Goal: Check status: Check status

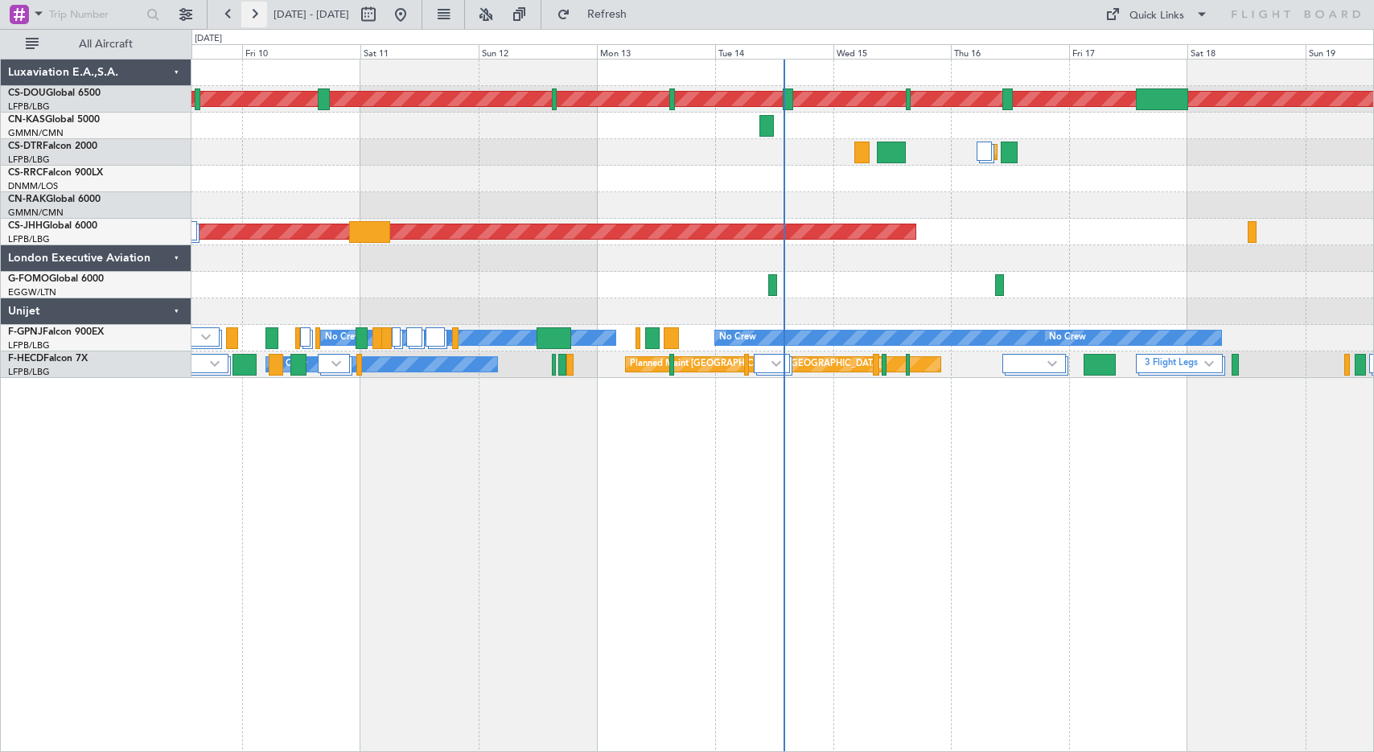
click at [252, 14] on button at bounding box center [254, 15] width 26 height 26
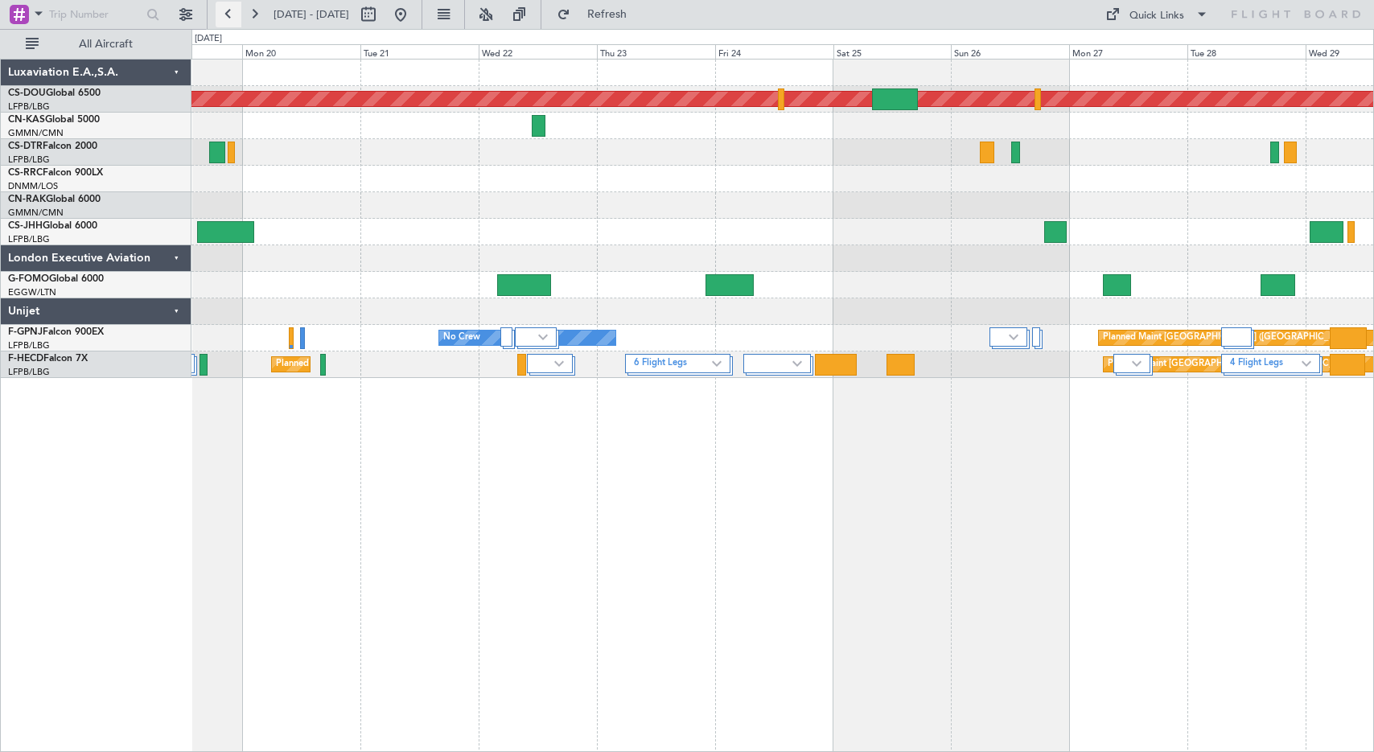
click at [231, 14] on button at bounding box center [229, 15] width 26 height 26
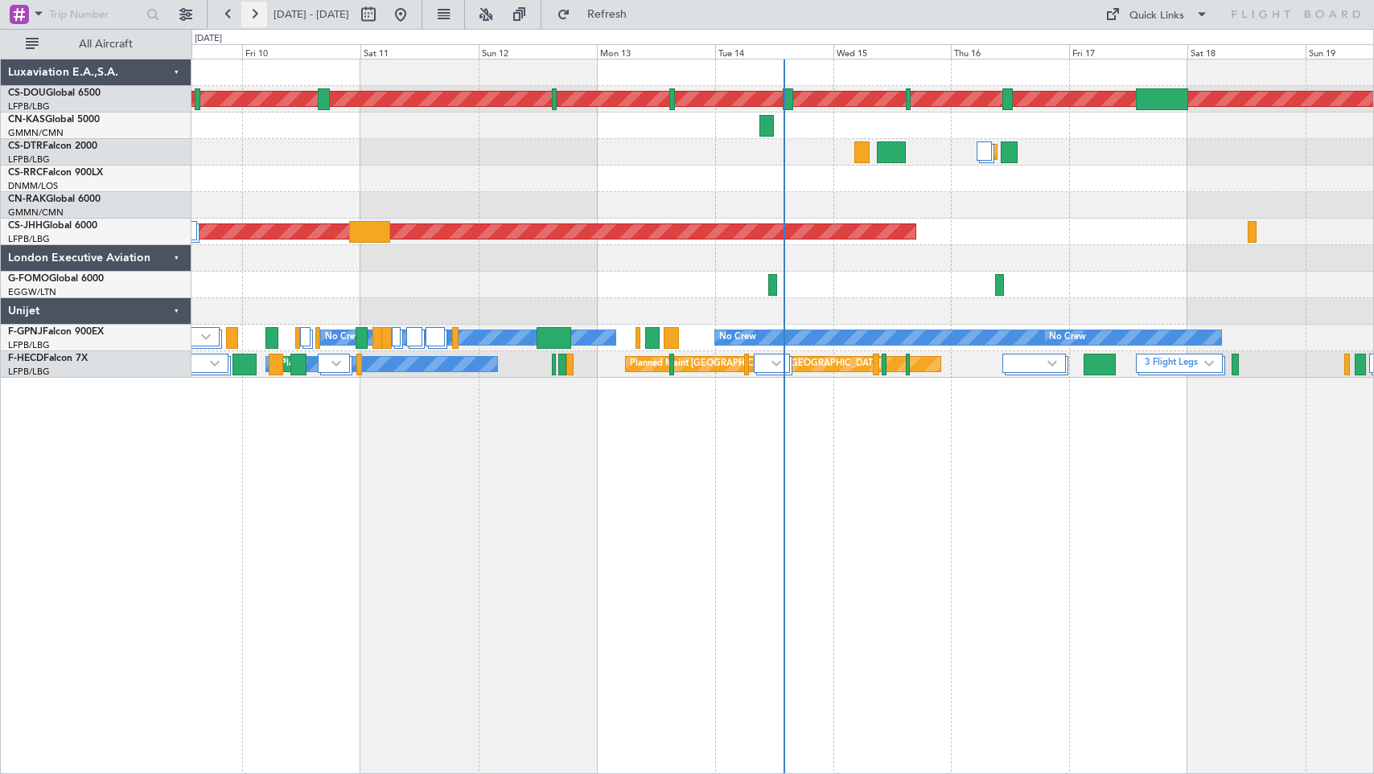
click at [249, 18] on button at bounding box center [254, 15] width 26 height 26
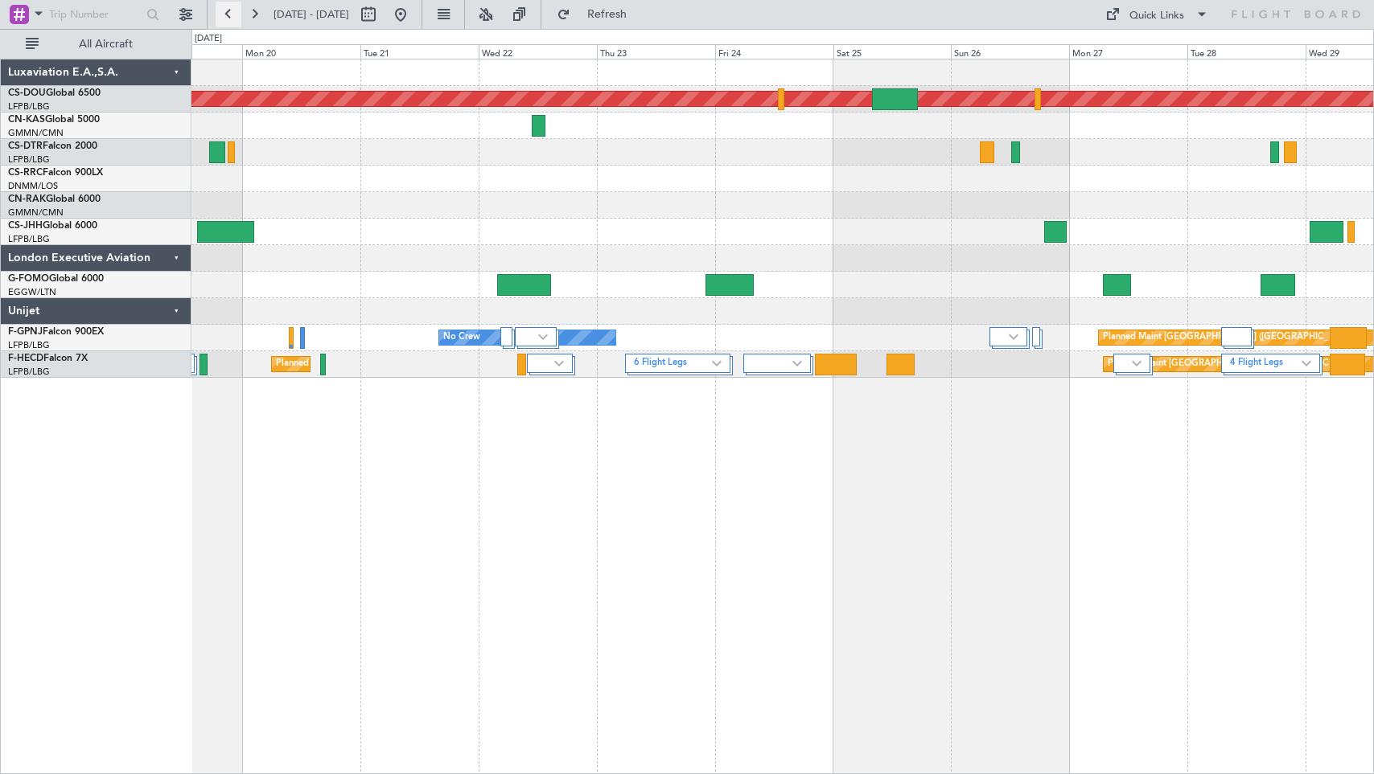
click at [229, 10] on button at bounding box center [229, 15] width 26 height 26
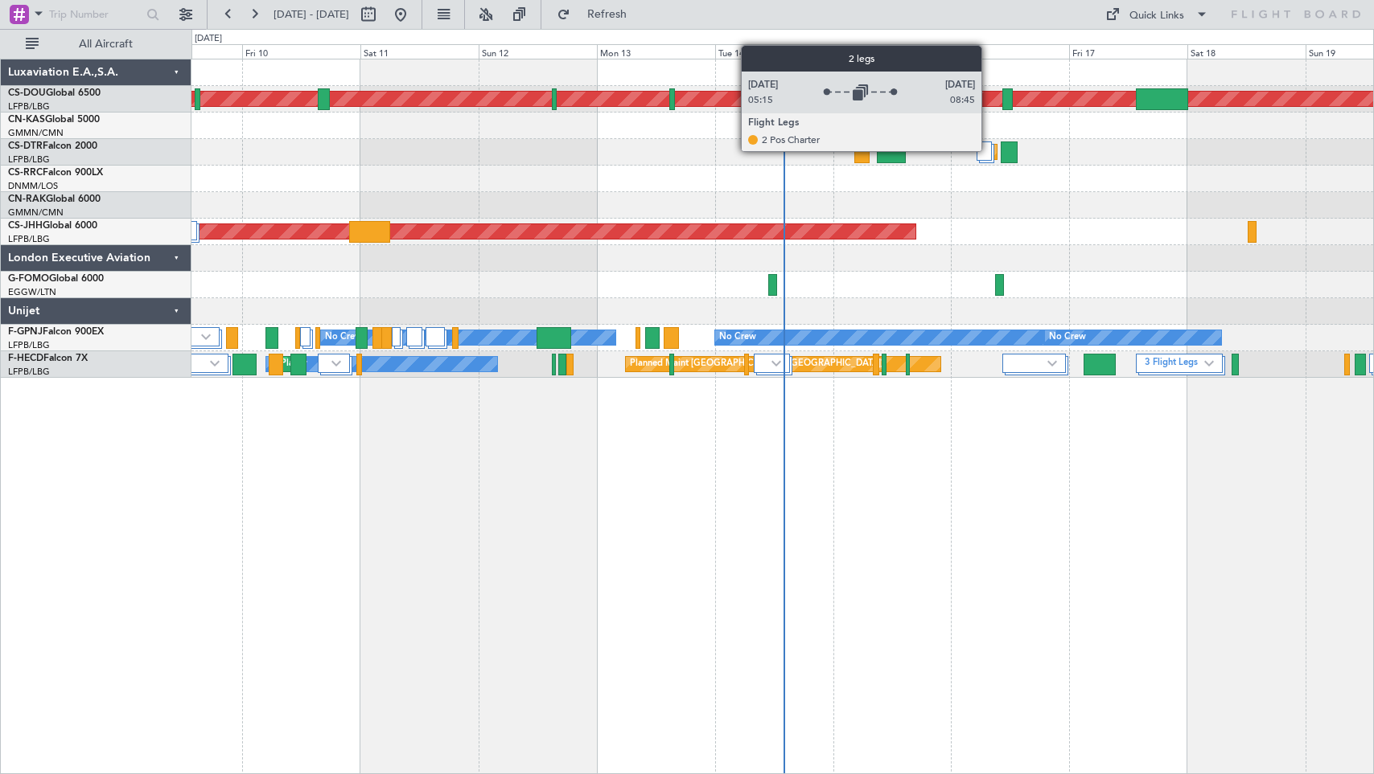
click at [988, 150] on div at bounding box center [983, 151] width 15 height 19
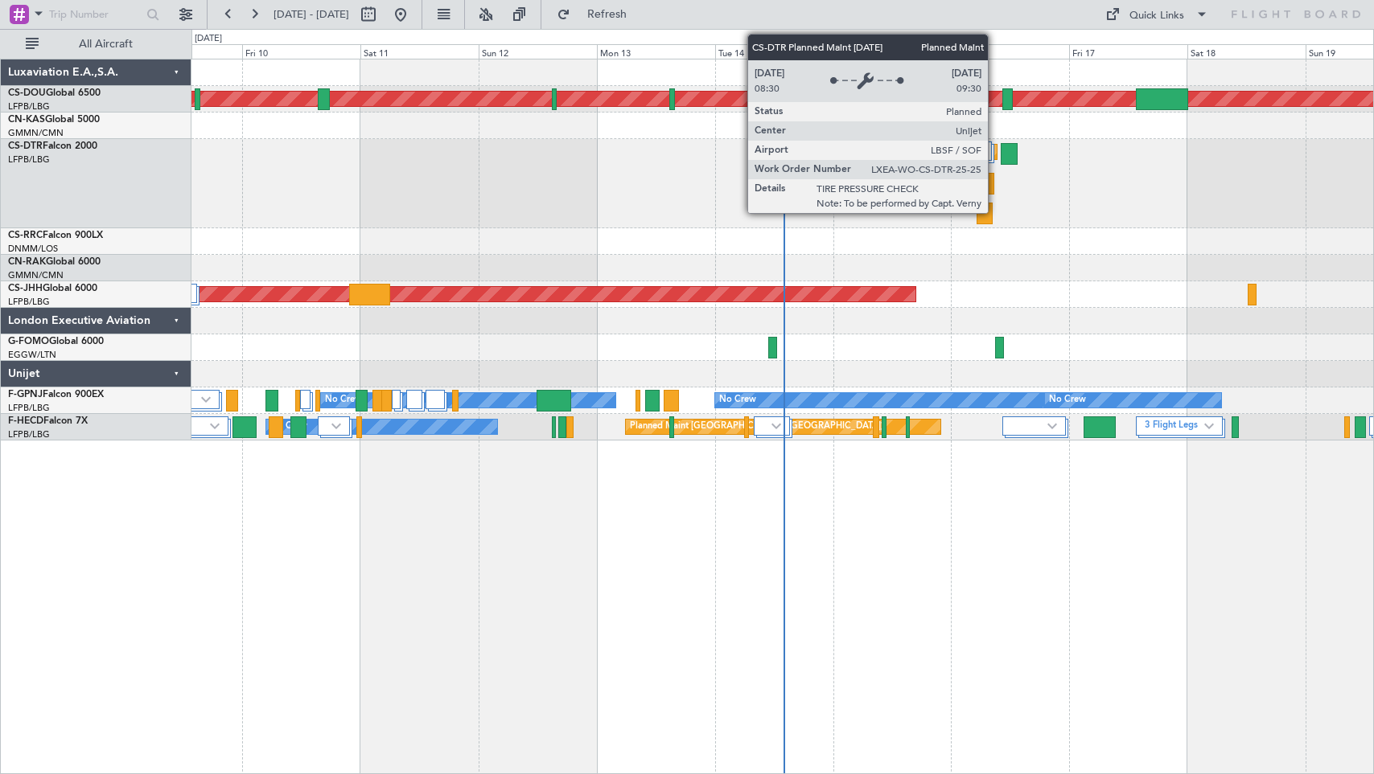
click at [995, 150] on div "Planned Maint Sofia" at bounding box center [997, 152] width 8 height 14
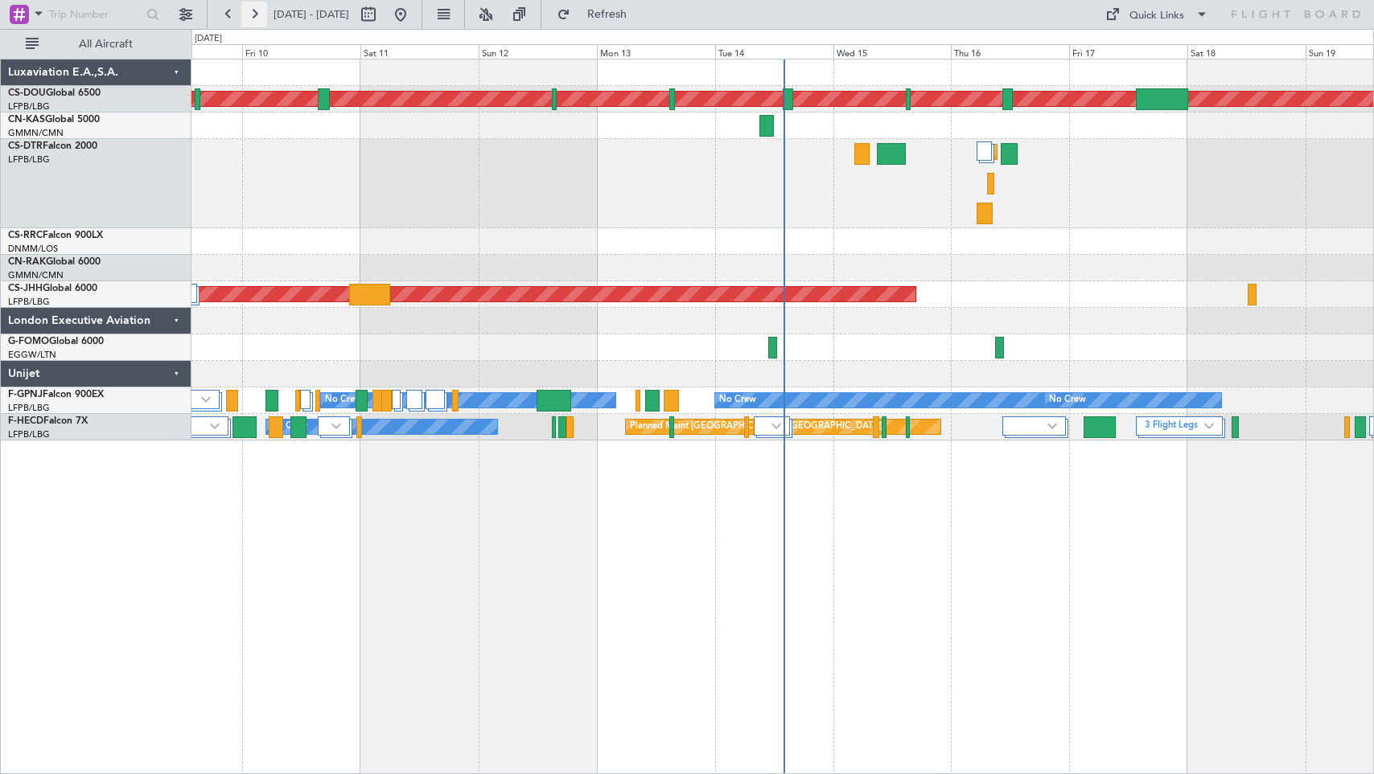
click at [258, 19] on button at bounding box center [254, 15] width 26 height 26
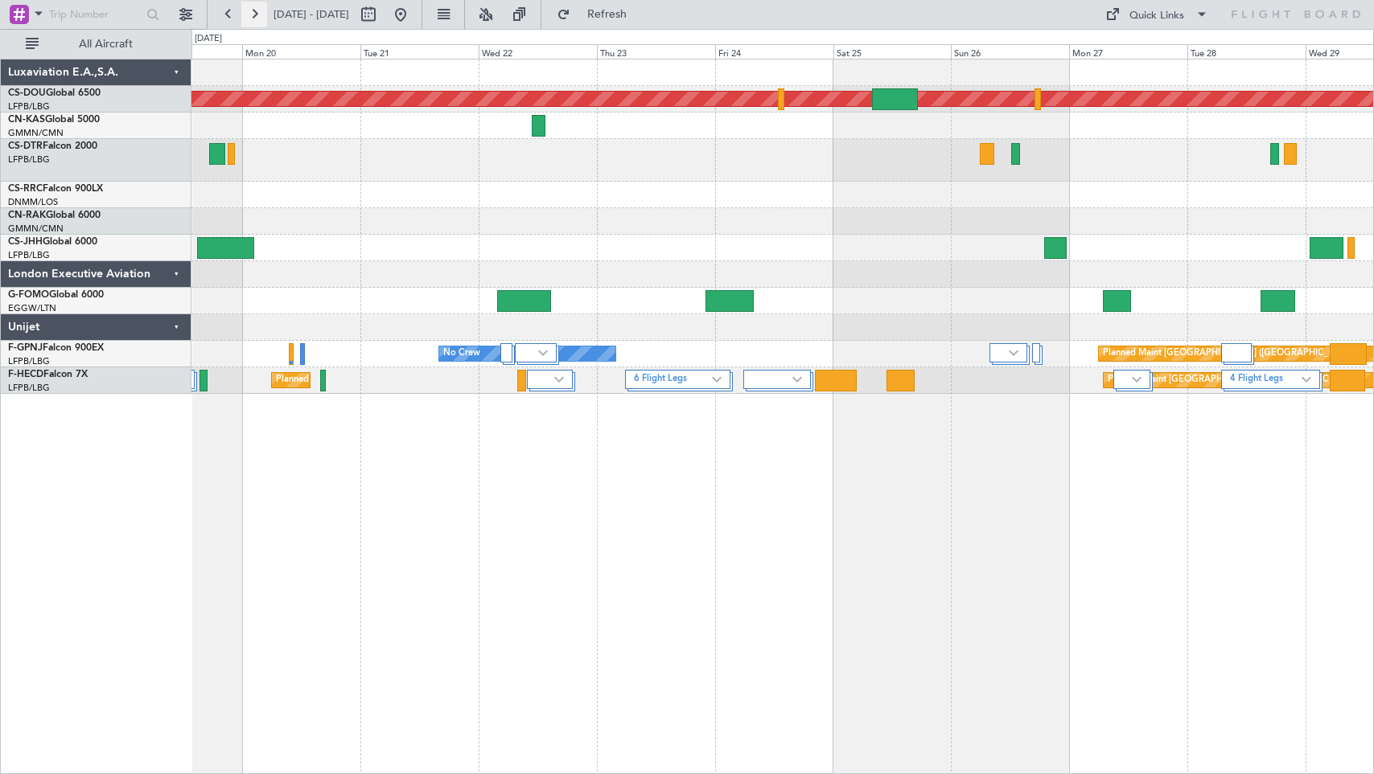
click at [255, 14] on button at bounding box center [254, 15] width 26 height 26
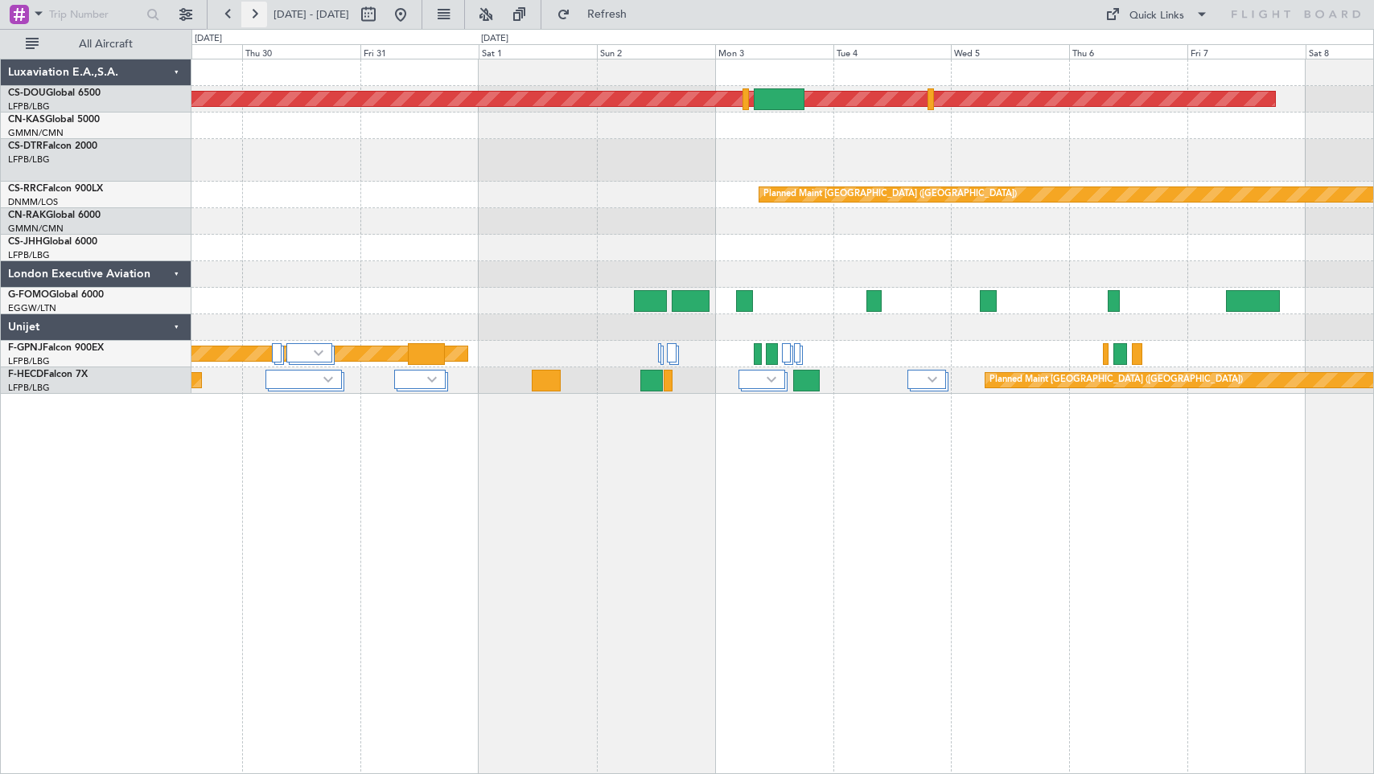
click at [255, 16] on button at bounding box center [254, 15] width 26 height 26
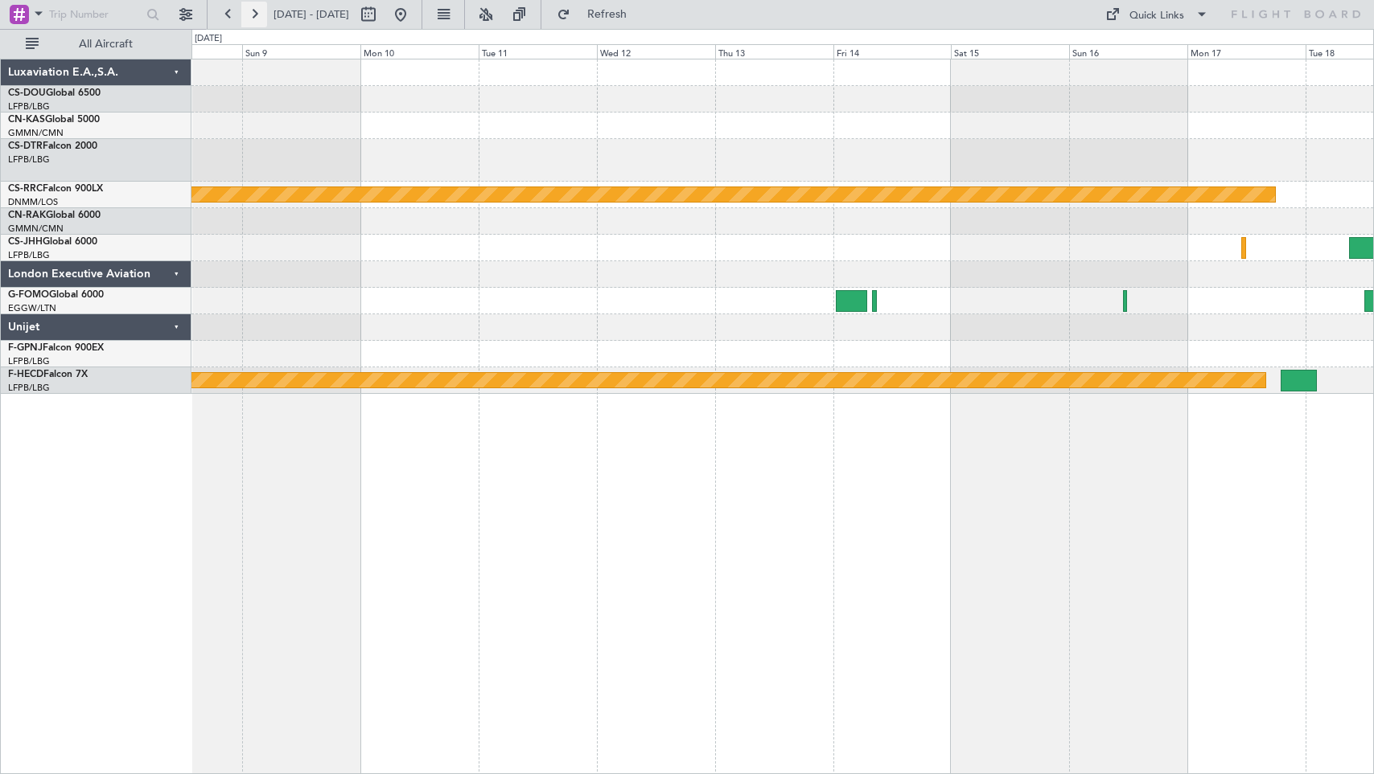
click at [253, 18] on button at bounding box center [254, 15] width 26 height 26
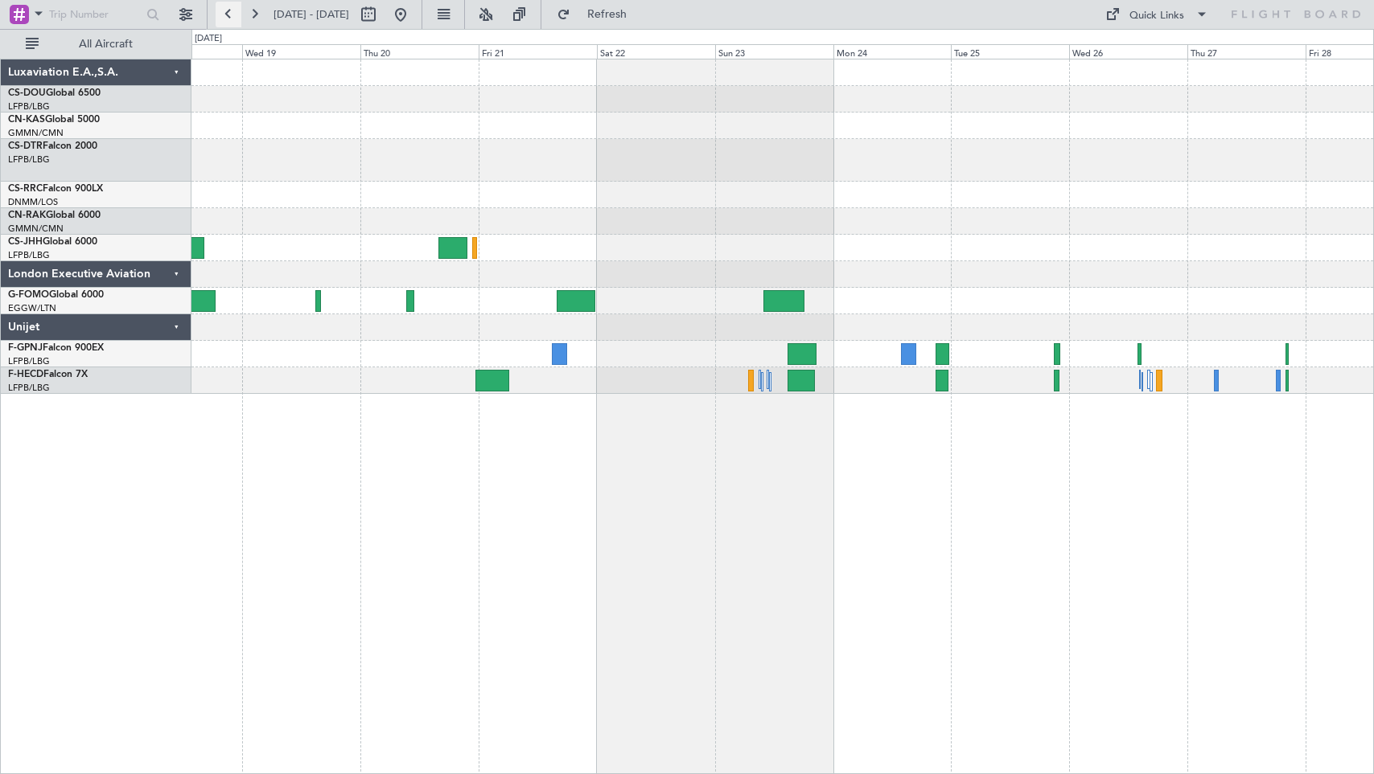
click at [228, 10] on button at bounding box center [229, 15] width 26 height 26
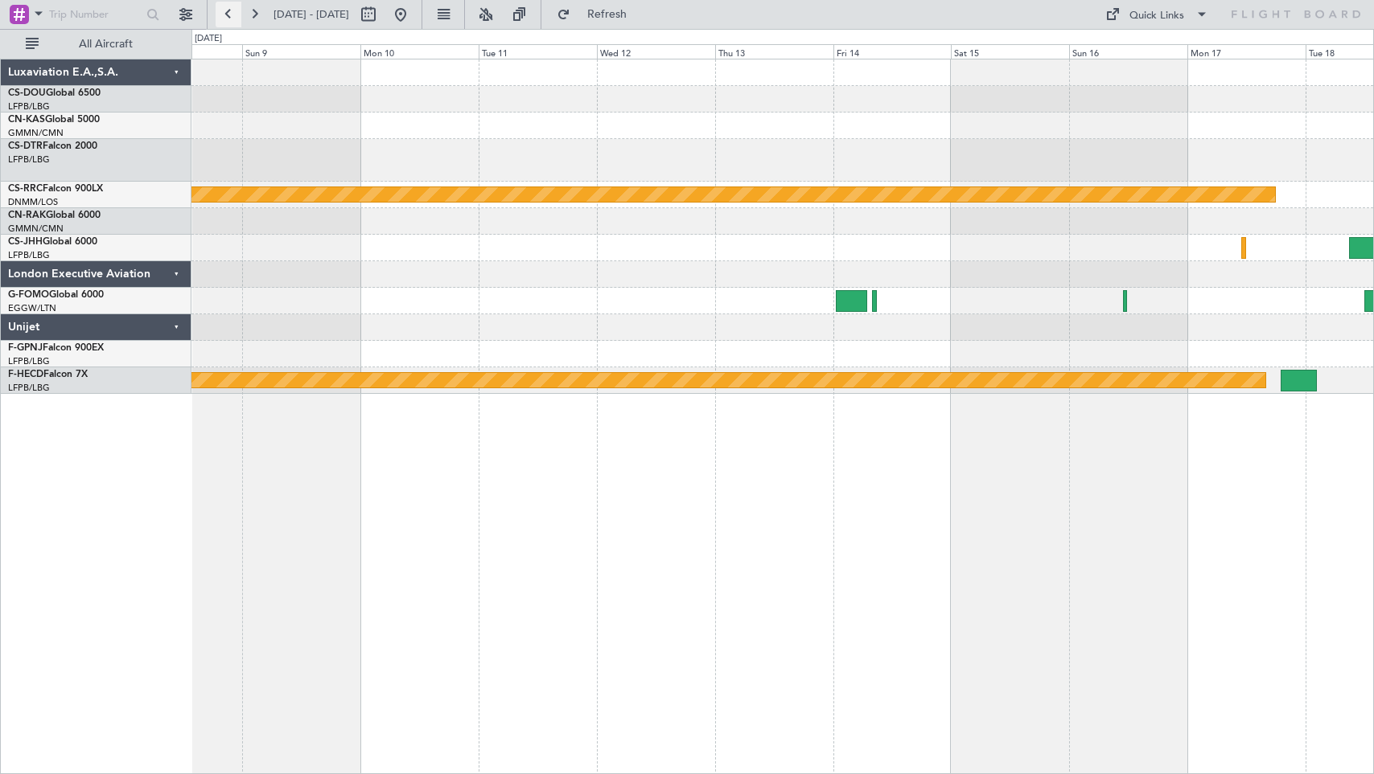
click at [227, 10] on button at bounding box center [229, 15] width 26 height 26
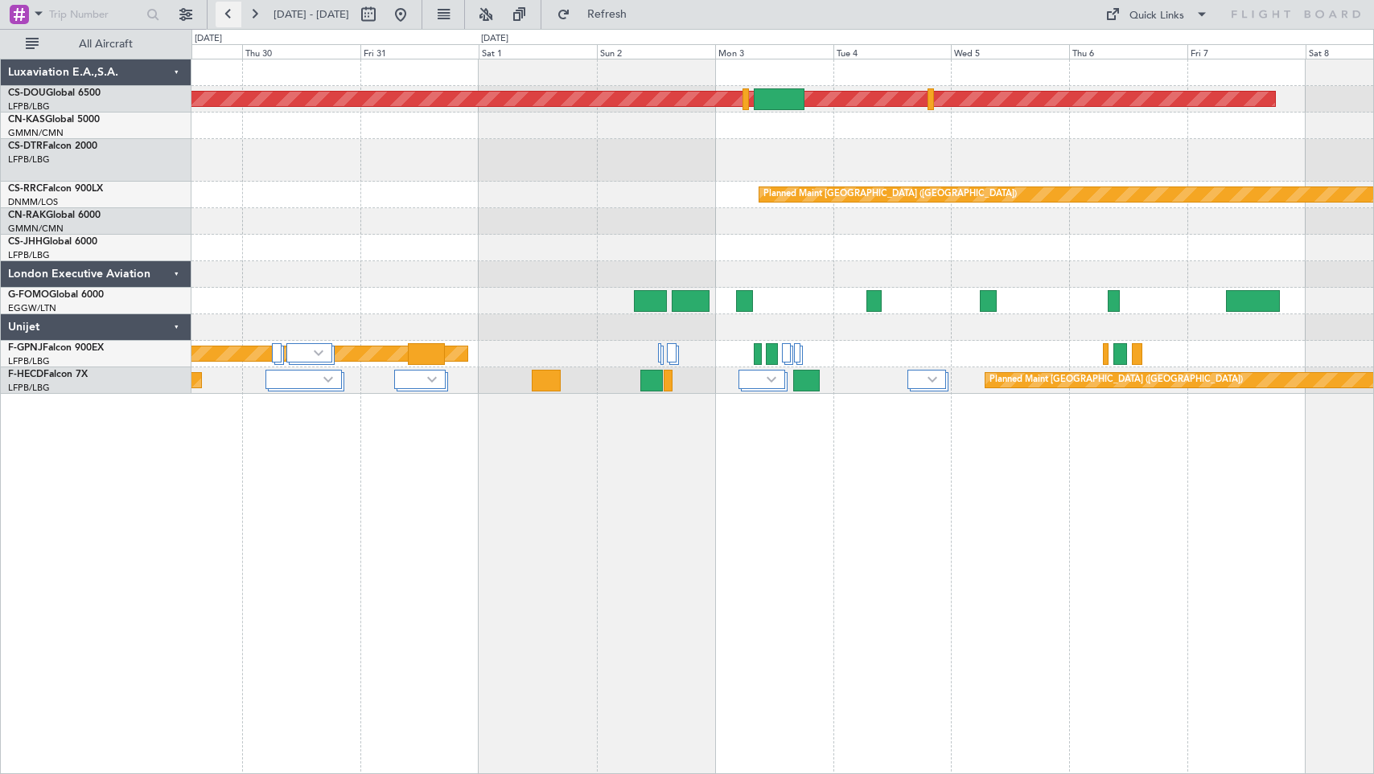
click at [230, 15] on button at bounding box center [229, 15] width 26 height 26
